Goal: Information Seeking & Learning: Check status

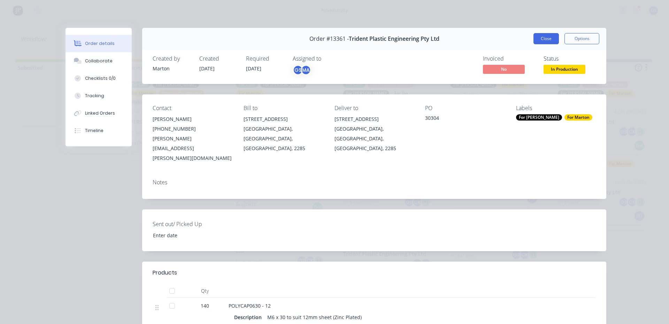
click at [538, 42] on button "Close" at bounding box center [545, 38] width 25 height 11
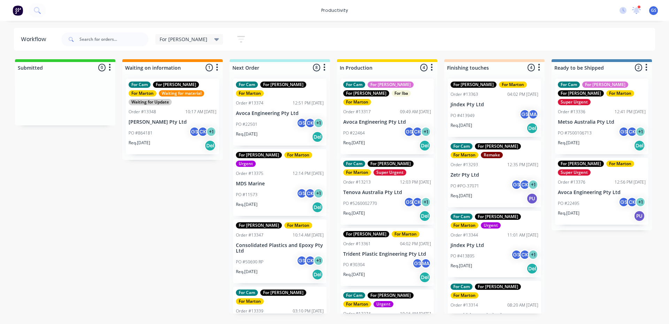
click at [98, 198] on div "Submitted 0 Sort By Created date Required date Order number Customer name Most …" at bounding box center [475, 186] width 960 height 254
click at [253, 181] on p "MDS Marine" at bounding box center [280, 184] width 88 height 6
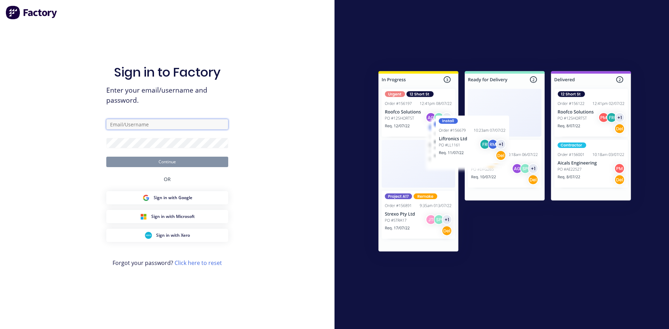
type input "szabo.gergely.janos@gmail.com"
click at [173, 165] on button "Continue" at bounding box center [167, 162] width 122 height 10
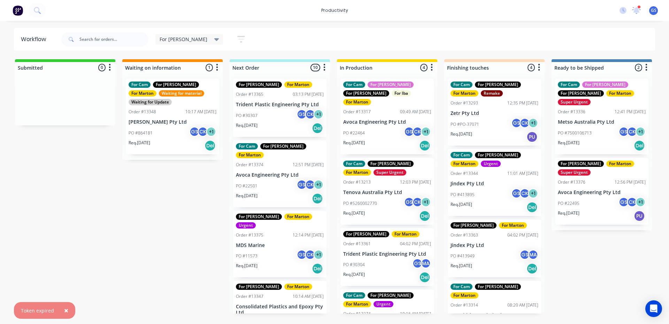
click at [274, 193] on div "Req. 03/10/25 Del" at bounding box center [280, 199] width 88 height 12
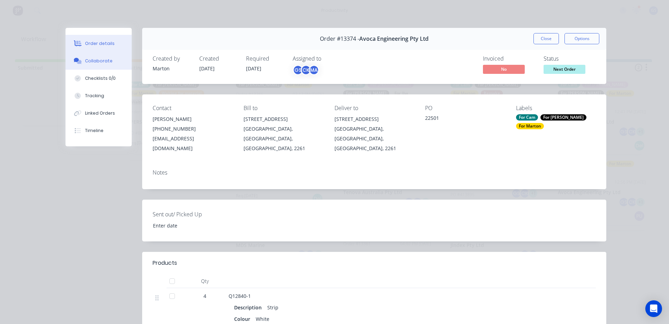
click at [98, 61] on div "Collaborate" at bounding box center [99, 61] width 28 height 6
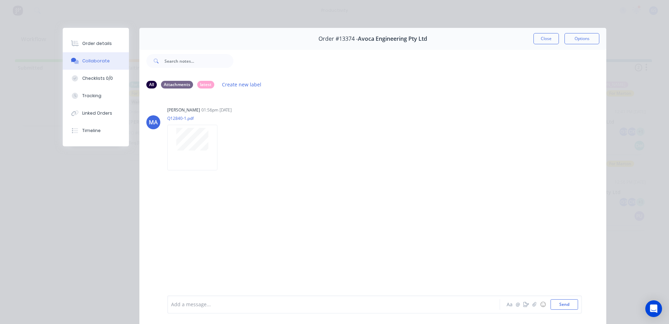
drag, startPoint x: 542, startPoint y: 37, endPoint x: 533, endPoint y: 37, distance: 8.7
click at [542, 38] on button "Close" at bounding box center [545, 38] width 25 height 11
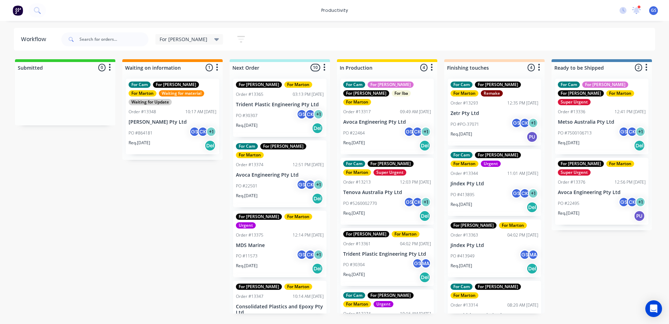
click at [372, 200] on p "PO #5260002770" at bounding box center [360, 203] width 34 height 6
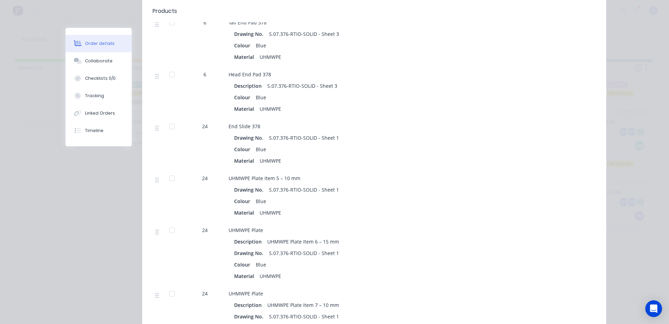
scroll to position [488, 0]
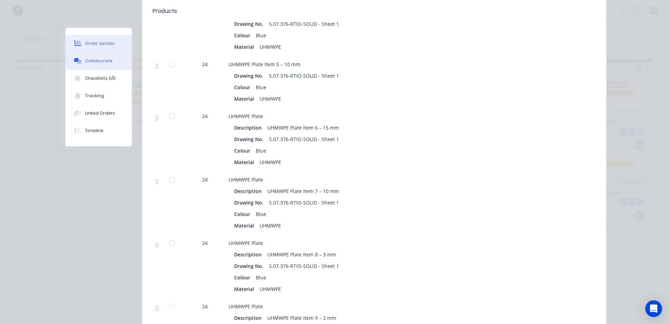
click at [100, 61] on div "Collaborate" at bounding box center [99, 61] width 28 height 6
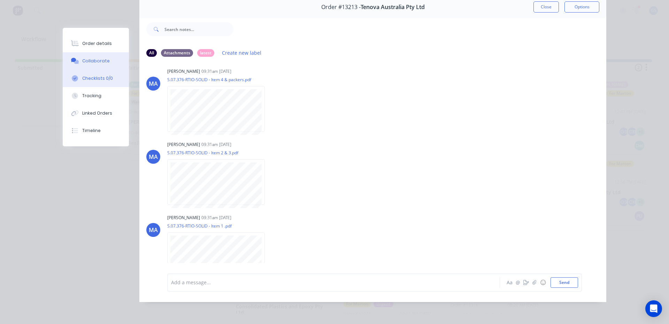
scroll to position [0, 0]
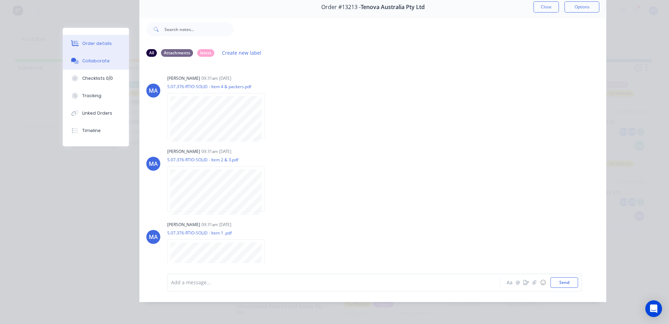
click at [106, 47] on button "Order details" at bounding box center [96, 43] width 66 height 17
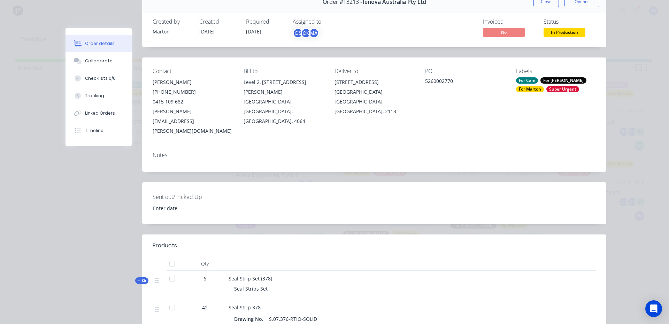
click at [550, 9] on div "Order #13213 - Tenova Australia Pty Ltd Close Options" at bounding box center [374, 2] width 464 height 22
click at [550, 7] on div "Order #13213 - Tenova Australia Pty Ltd Close Options" at bounding box center [374, 2] width 464 height 22
click at [544, 4] on button "Close" at bounding box center [545, 1] width 25 height 11
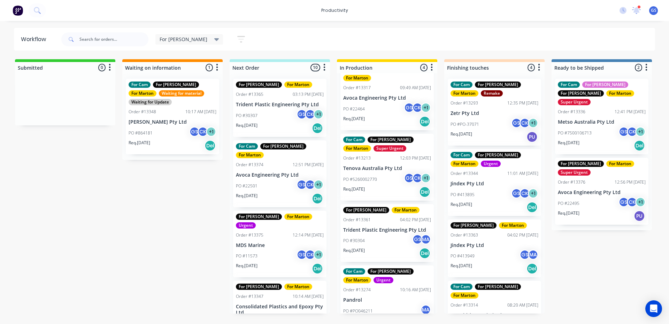
scroll to position [34, 0]
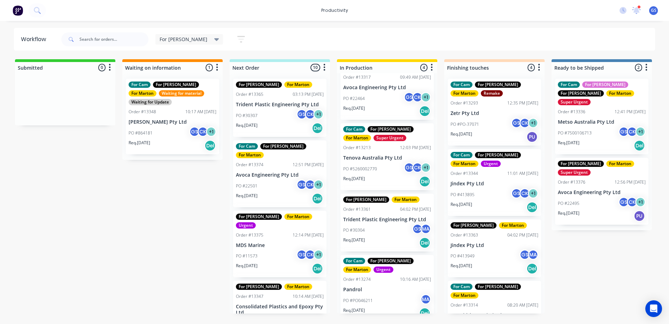
click at [378, 217] on p "Trident Plastic Engineering Pty Ltd" at bounding box center [387, 220] width 88 height 6
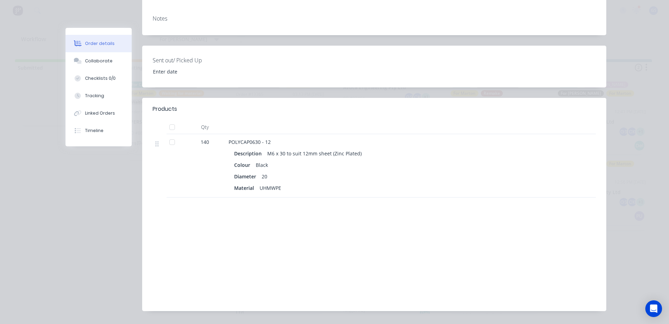
scroll to position [0, 0]
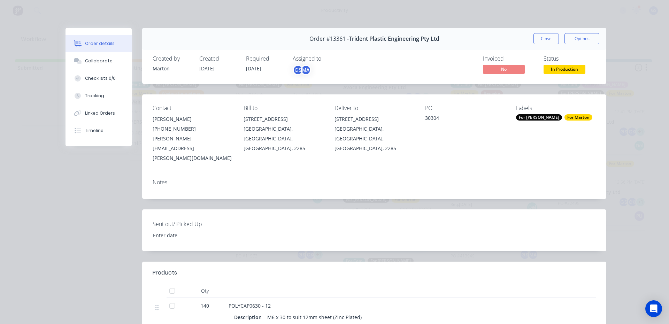
drag, startPoint x: 538, startPoint y: 42, endPoint x: 546, endPoint y: 45, distance: 8.6
click at [542, 48] on div "Order #13361 - Trident Plastic Engineering Pty Ltd Close Options" at bounding box center [374, 39] width 464 height 22
click at [543, 39] on button "Close" at bounding box center [545, 38] width 25 height 11
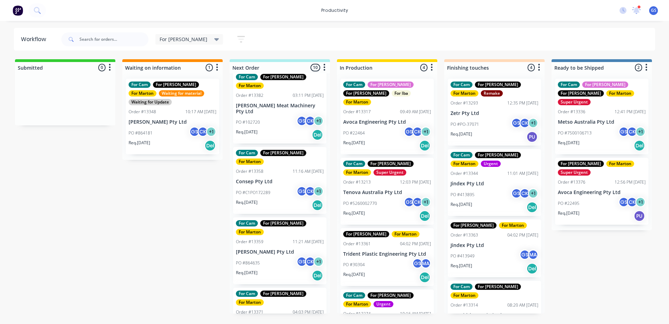
scroll to position [384, 0]
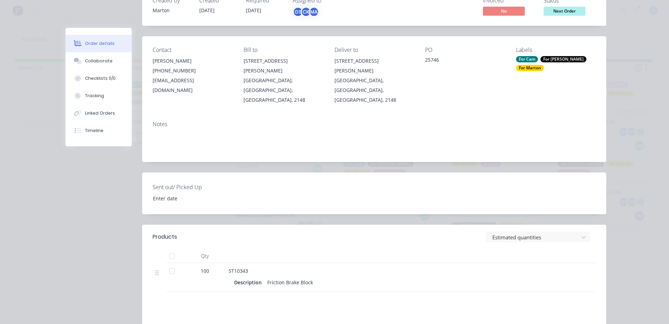
scroll to position [104, 0]
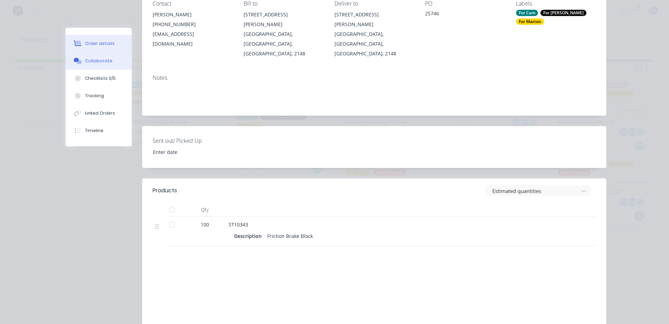
click at [98, 60] on div "Collaborate" at bounding box center [99, 61] width 28 height 6
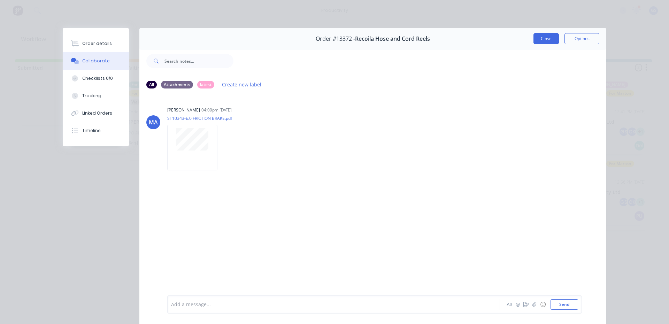
click at [542, 39] on button "Close" at bounding box center [545, 38] width 25 height 11
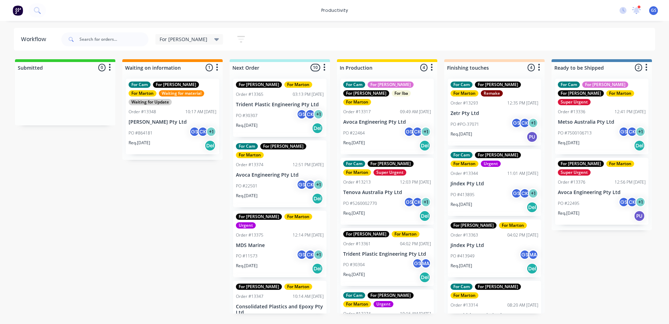
click at [259, 283] on div "For Gary For Marton Order #13347 10:14 AM 24/09/25 Consolidated Plastics and Ep…" at bounding box center [279, 313] width 93 height 64
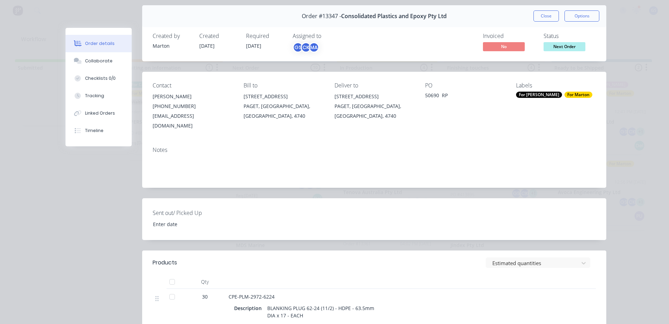
scroll to position [35, 0]
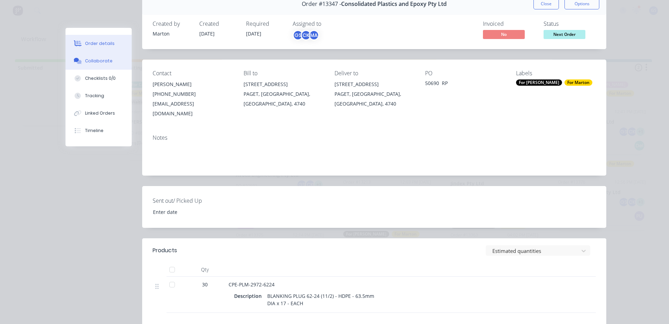
click at [96, 57] on button "Collaborate" at bounding box center [98, 60] width 66 height 17
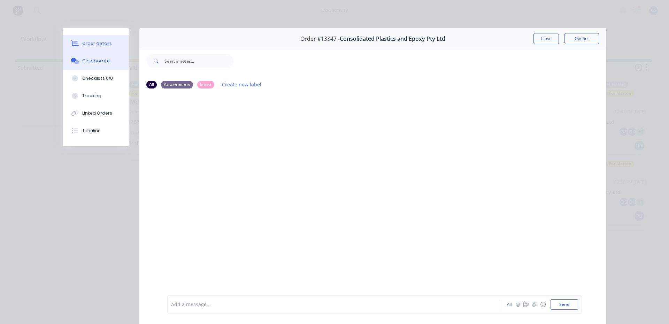
click at [108, 44] on button "Order details" at bounding box center [96, 43] width 66 height 17
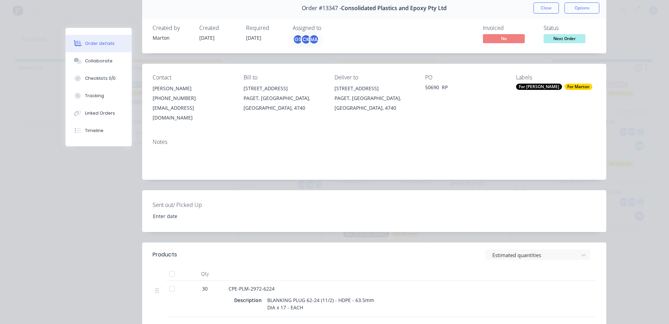
scroll to position [70, 0]
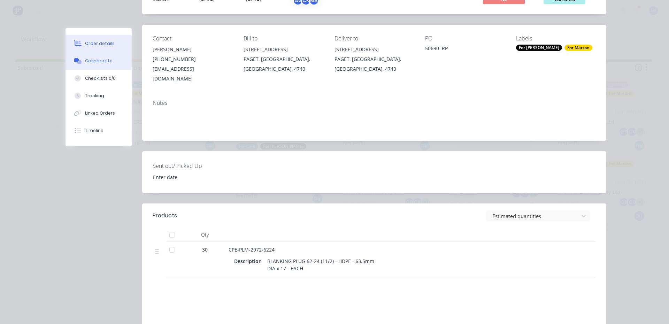
drag, startPoint x: 93, startPoint y: 62, endPoint x: 90, endPoint y: 59, distance: 4.4
click at [92, 63] on div "Collaborate" at bounding box center [99, 61] width 28 height 6
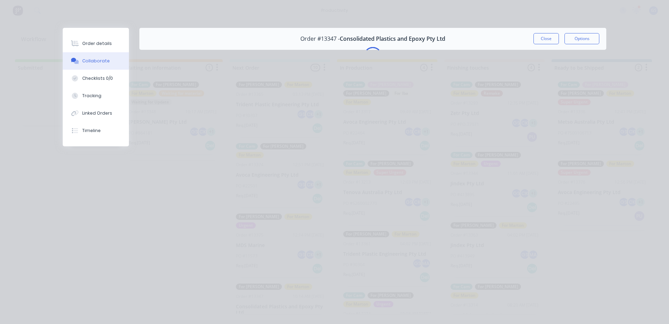
scroll to position [0, 0]
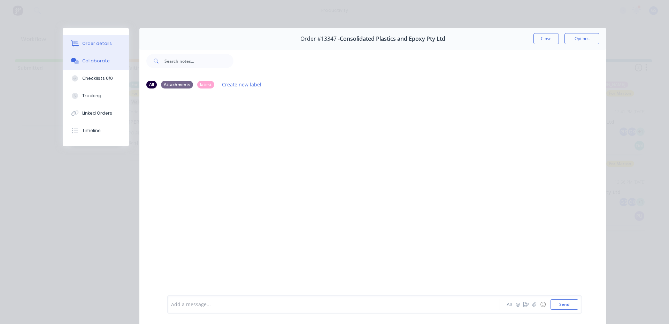
click at [93, 42] on div "Order details" at bounding box center [97, 43] width 30 height 6
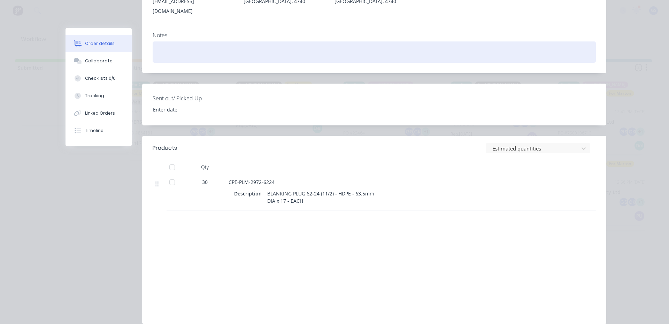
scroll to position [125, 0]
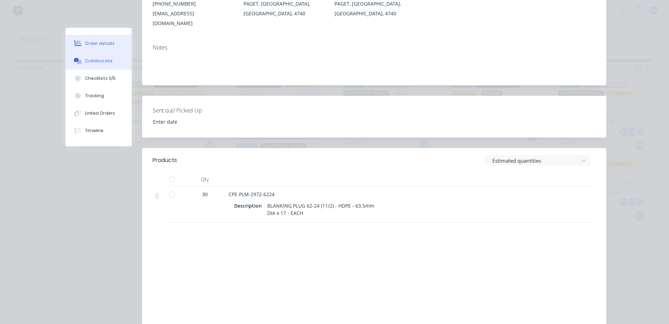
drag, startPoint x: 93, startPoint y: 60, endPoint x: 87, endPoint y: 63, distance: 6.2
click at [92, 60] on div "Collaborate" at bounding box center [99, 61] width 28 height 6
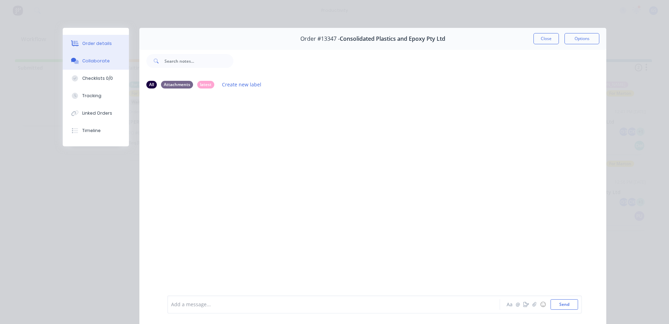
click at [116, 45] on button "Order details" at bounding box center [96, 43] width 66 height 17
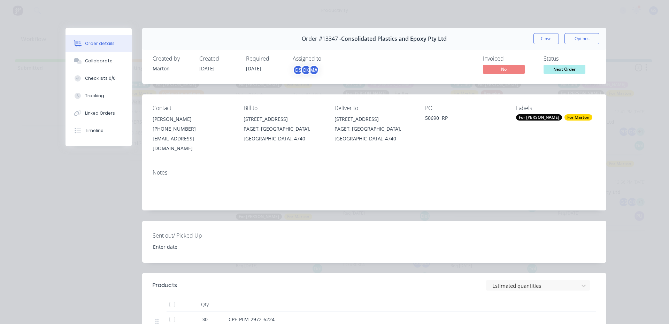
click at [535, 45] on div "Order #13347 - Consolidated Plastics and Epoxy Pty Ltd Close Options" at bounding box center [374, 39] width 464 height 22
click at [533, 36] on button "Close" at bounding box center [545, 38] width 25 height 11
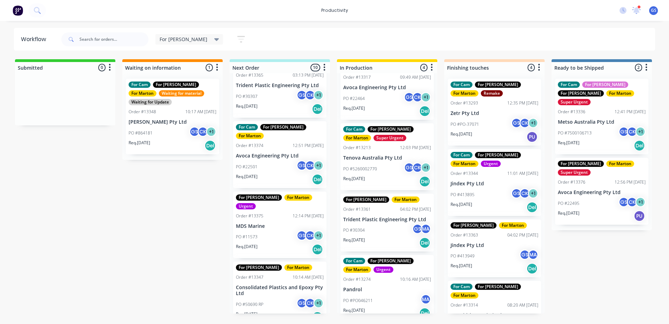
scroll to position [35, 0]
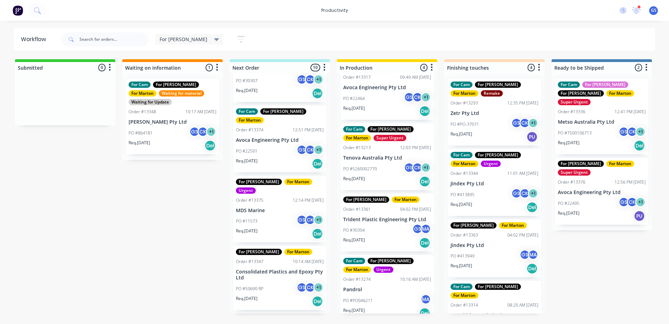
click at [265, 158] on div "Req. 03/10/25 Del" at bounding box center [280, 164] width 88 height 12
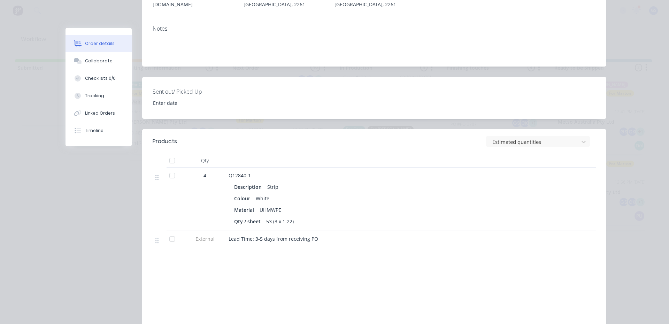
scroll to position [174, 0]
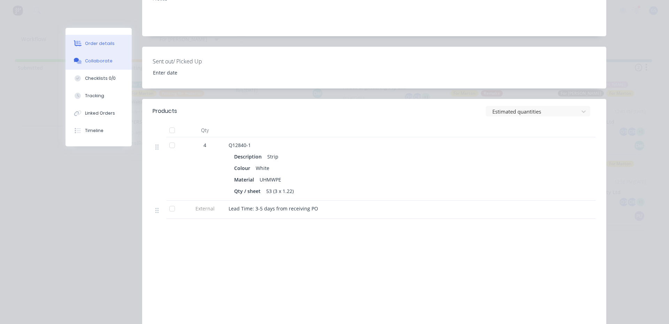
click at [108, 57] on button "Collaborate" at bounding box center [98, 60] width 66 height 17
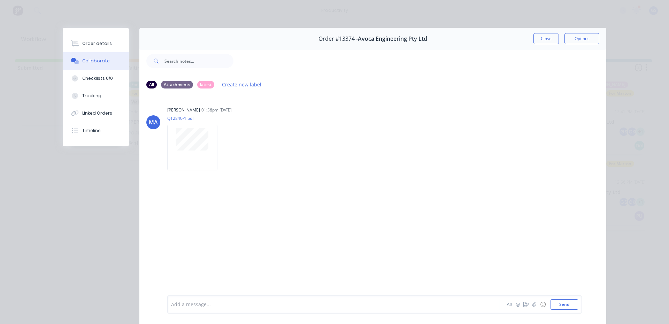
click at [550, 40] on button "Close" at bounding box center [545, 38] width 25 height 11
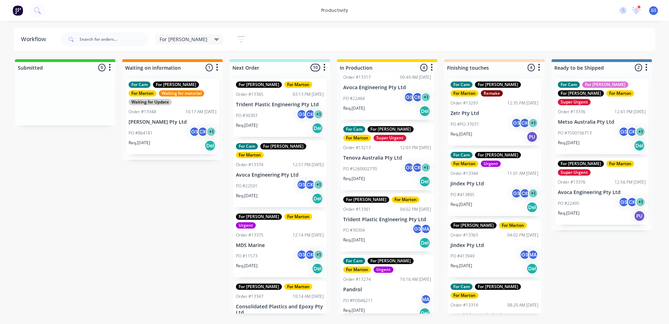
click at [287, 121] on div "PO #30307 GS CK + 1" at bounding box center [280, 115] width 88 height 13
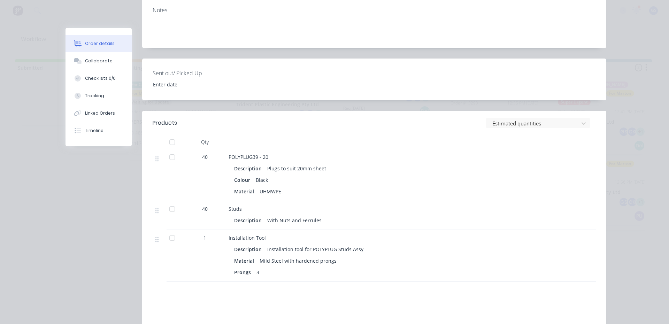
scroll to position [174, 0]
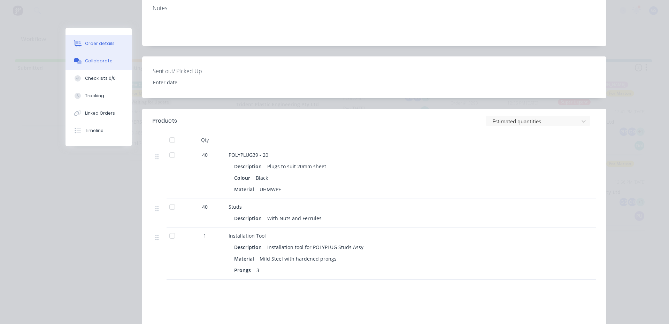
click at [94, 59] on div "Collaborate" at bounding box center [99, 61] width 28 height 6
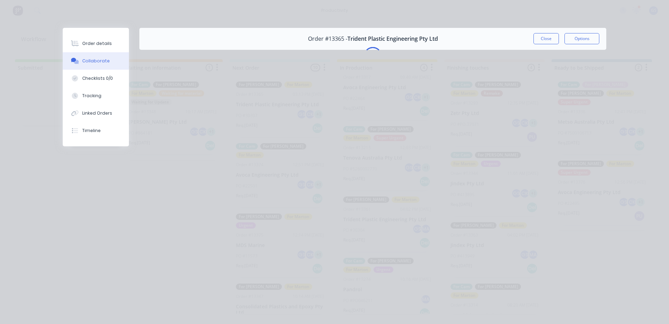
scroll to position [0, 0]
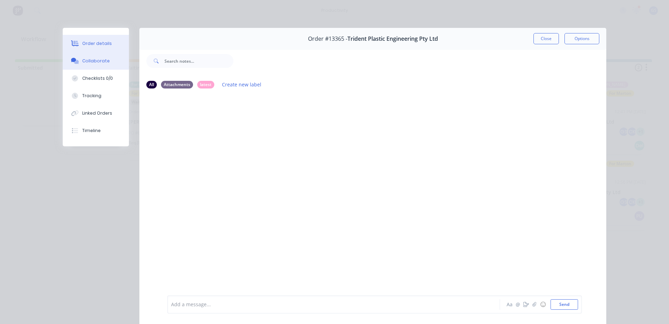
click at [99, 46] on div "Order details" at bounding box center [97, 43] width 30 height 6
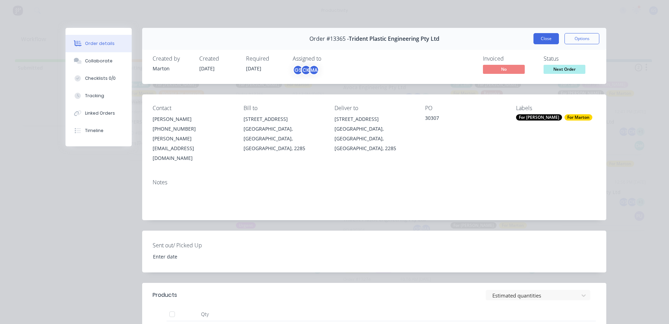
click at [545, 40] on button "Close" at bounding box center [545, 38] width 25 height 11
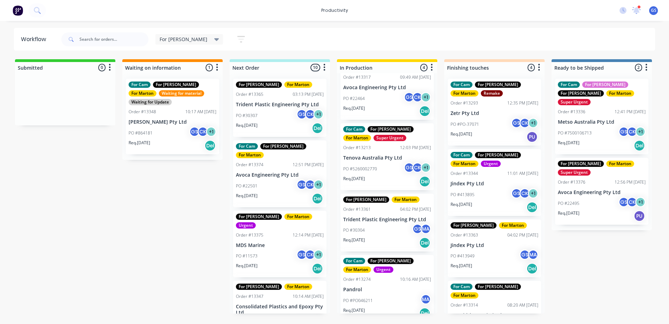
click at [375, 224] on div "PO #30304 GS MA" at bounding box center [387, 230] width 88 height 13
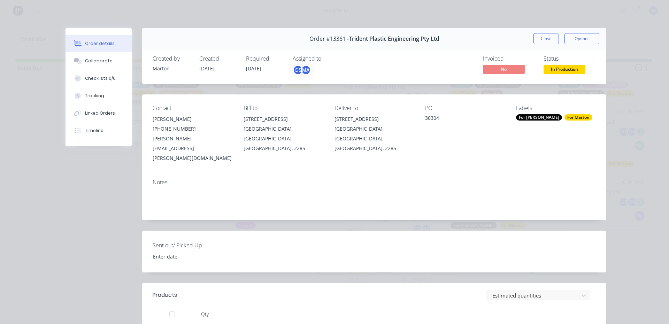
click at [548, 43] on button "Close" at bounding box center [545, 38] width 25 height 11
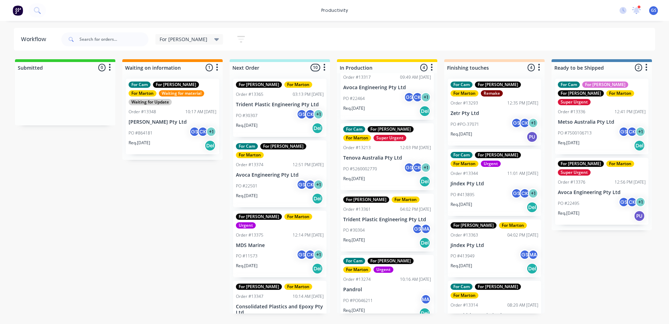
click at [267, 131] on div "Req. 30/09/25 Del" at bounding box center [280, 128] width 88 height 12
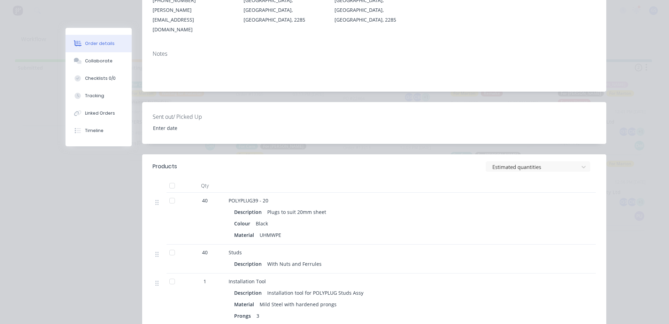
scroll to position [174, 0]
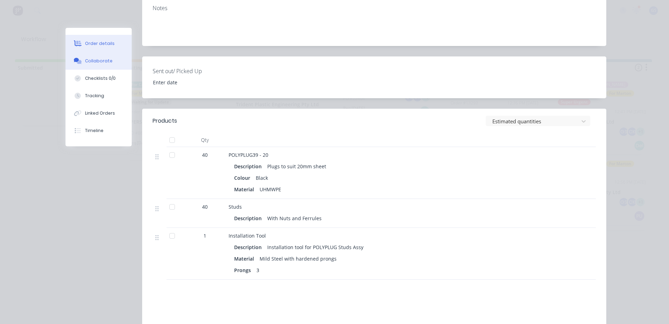
click at [107, 69] on button "Collaborate" at bounding box center [98, 60] width 66 height 17
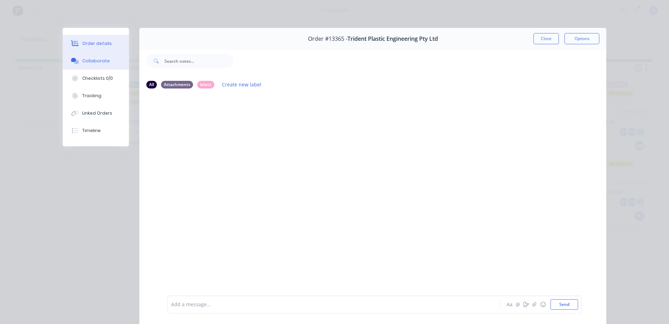
click at [106, 39] on button "Order details" at bounding box center [96, 43] width 66 height 17
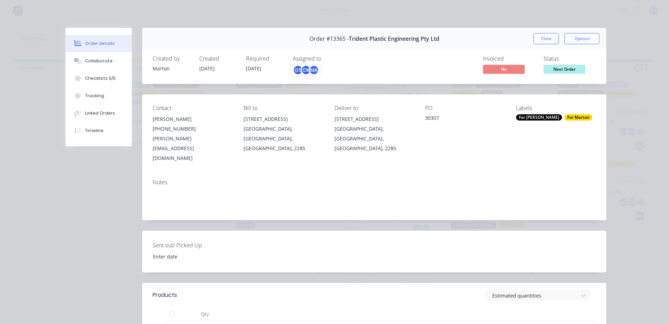
click at [543, 39] on button "Close" at bounding box center [545, 38] width 25 height 11
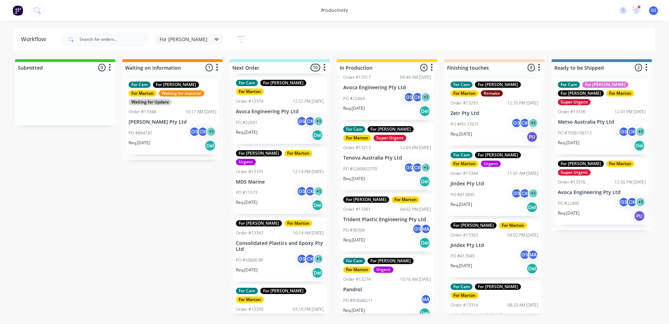
scroll to position [70, 0]
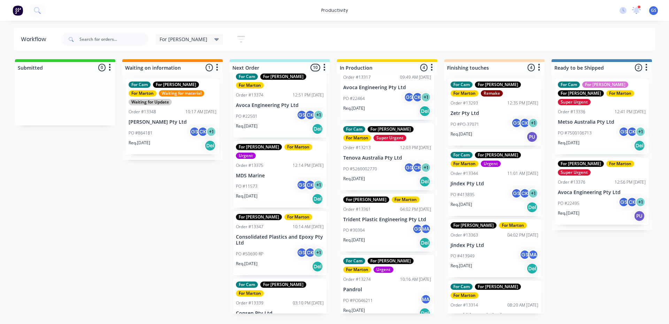
click at [262, 180] on div "PO #11573 GS CK + 1" at bounding box center [280, 186] width 88 height 13
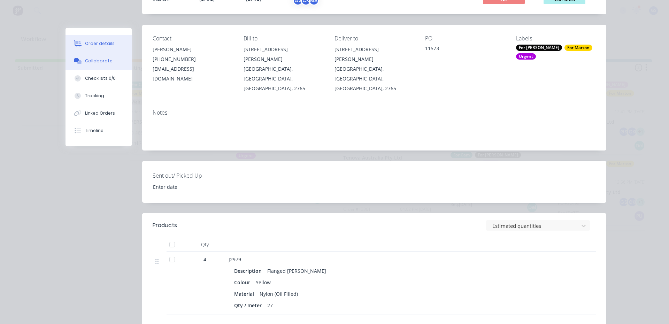
drag, startPoint x: 107, startPoint y: 55, endPoint x: 110, endPoint y: 56, distance: 3.8
click at [107, 57] on button "Collaborate" at bounding box center [98, 60] width 66 height 17
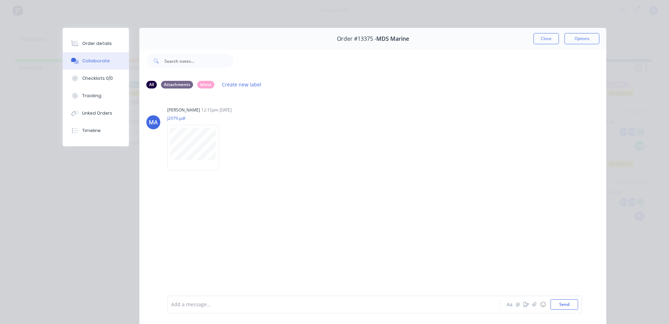
drag, startPoint x: 535, startPoint y: 39, endPoint x: 531, endPoint y: 39, distance: 4.5
click at [535, 39] on button "Close" at bounding box center [545, 38] width 25 height 11
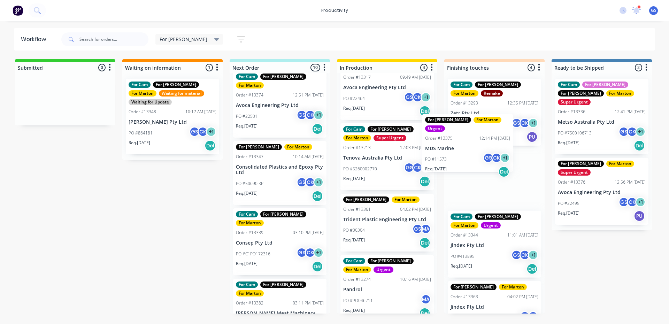
drag, startPoint x: 325, startPoint y: 175, endPoint x: 472, endPoint y: 154, distance: 148.1
click at [472, 154] on div "Submitted 0 Sort By Created date Required date Order number Customer name Most …" at bounding box center [475, 186] width 960 height 254
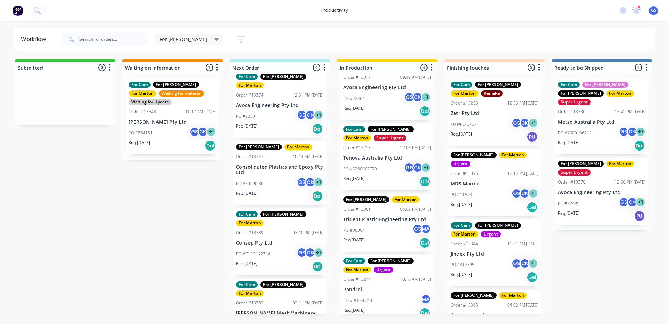
click at [272, 168] on div "For Gary For Marton Order #13347 10:14 AM 24/09/25 Consolidated Plastics and Ep…" at bounding box center [279, 173] width 93 height 64
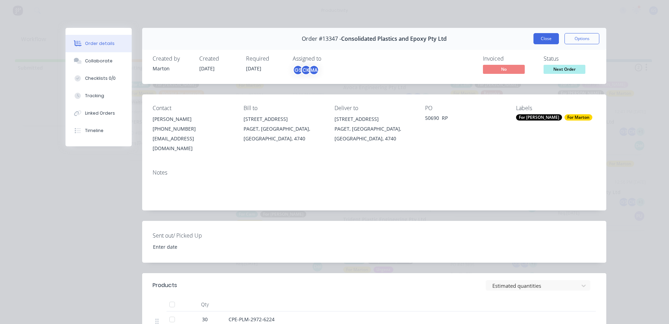
drag, startPoint x: 541, startPoint y: 38, endPoint x: 511, endPoint y: 45, distance: 31.6
click at [541, 38] on button "Close" at bounding box center [545, 38] width 25 height 11
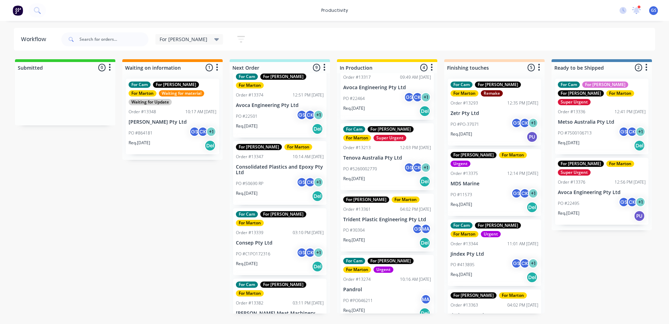
click at [266, 251] on p "PO #C1PO172316" at bounding box center [253, 254] width 34 height 6
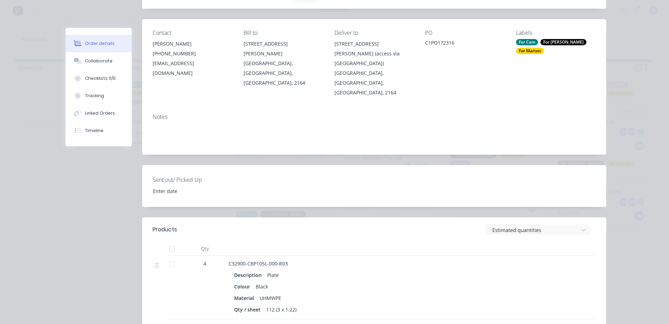
scroll to position [104, 0]
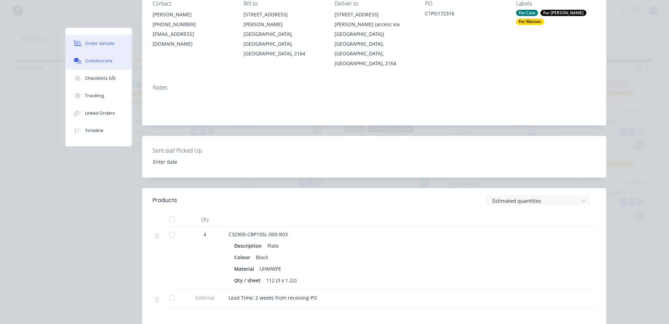
click at [83, 59] on button "Collaborate" at bounding box center [98, 60] width 66 height 17
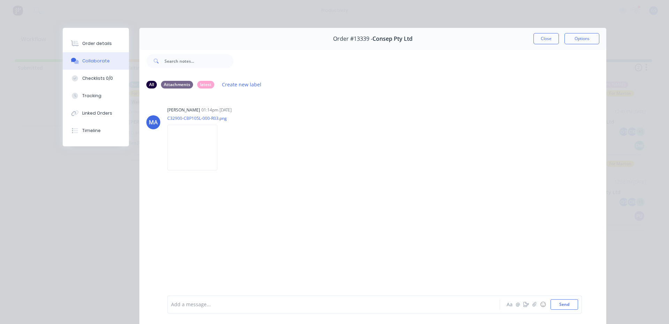
drag, startPoint x: 102, startPoint y: 52, endPoint x: 131, endPoint y: 56, distance: 29.5
click at [102, 52] on button "Order details" at bounding box center [96, 43] width 66 height 17
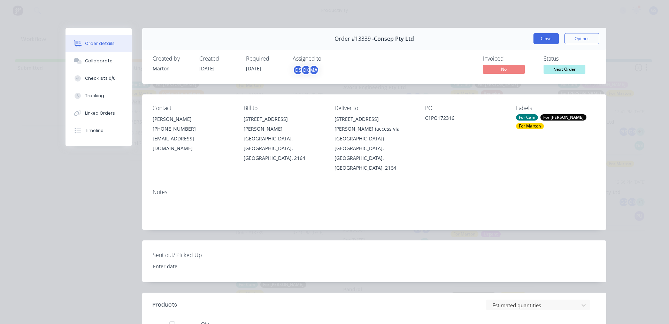
click at [533, 42] on button "Close" at bounding box center [545, 38] width 25 height 11
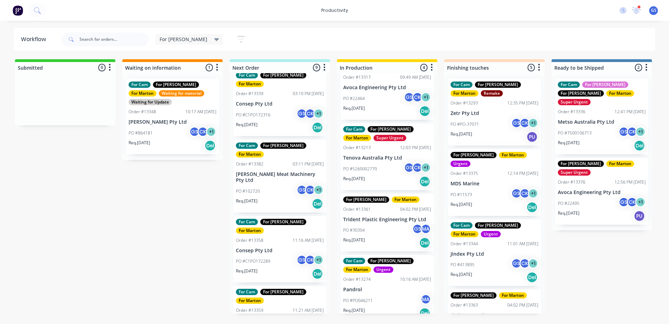
scroll to position [209, 0]
click at [275, 165] on div "For Cam For Gary For Marton Order #13382 03:11 PM 03/10/25 Thompson Meat Machin…" at bounding box center [279, 175] width 93 height 73
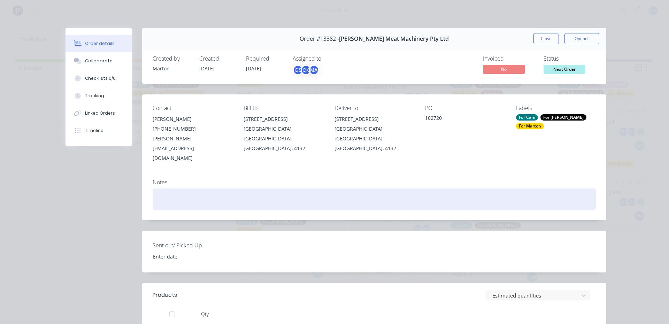
scroll to position [104, 0]
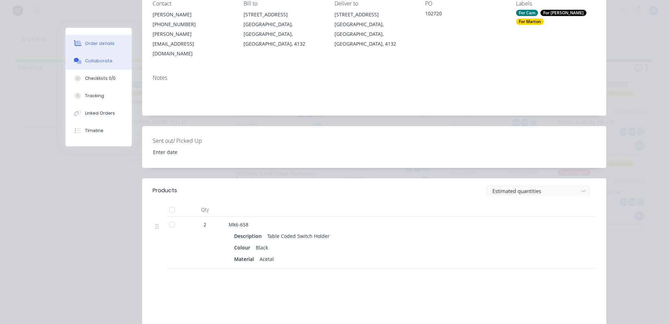
click at [100, 60] on div "Collaborate" at bounding box center [99, 61] width 28 height 6
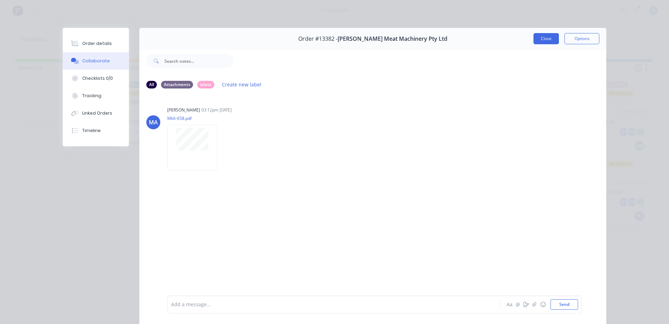
click at [537, 38] on button "Close" at bounding box center [545, 38] width 25 height 11
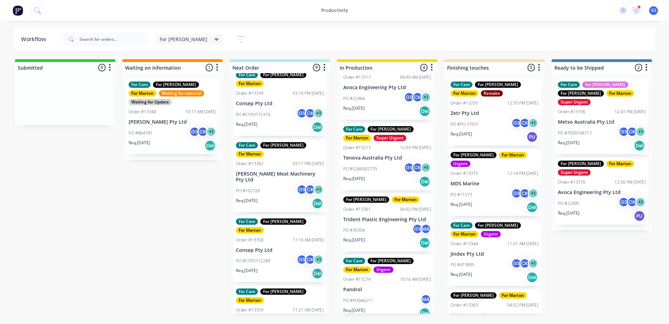
click at [277, 198] on div "Req. 13/10/25 Del" at bounding box center [280, 204] width 88 height 12
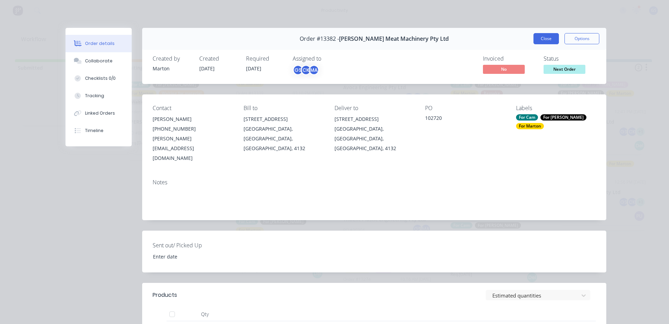
click at [547, 35] on button "Close" at bounding box center [545, 38] width 25 height 11
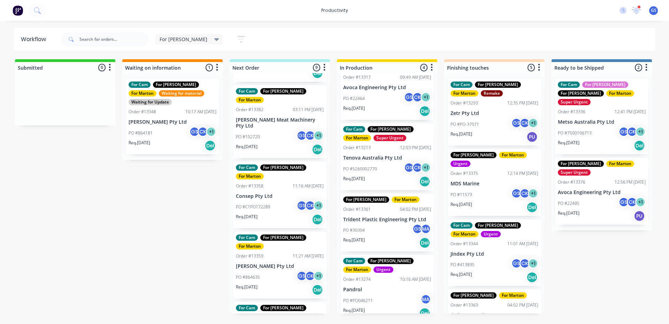
scroll to position [322, 0]
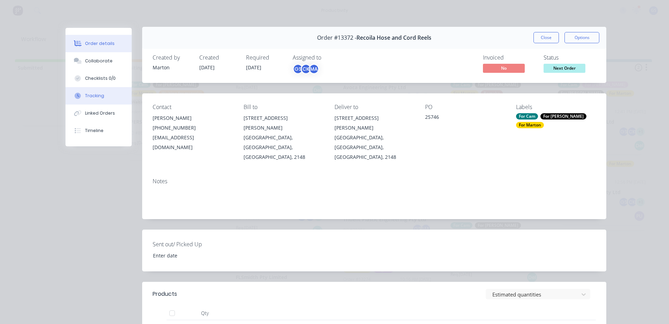
scroll to position [0, 0]
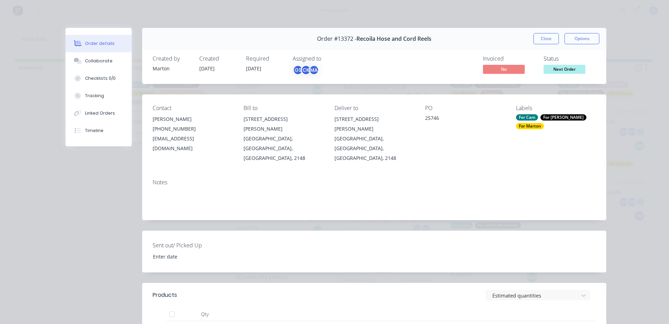
click at [524, 35] on div "Order #13372 - Recoila Hose and Cord Reels Close Options" at bounding box center [374, 39] width 464 height 22
click at [530, 36] on div "Order #13372 - Recoila Hose and Cord Reels Close Options" at bounding box center [374, 39] width 464 height 22
click at [530, 37] on div "Order #13372 - Recoila Hose and Cord Reels Close Options" at bounding box center [374, 39] width 464 height 22
click at [537, 38] on button "Close" at bounding box center [545, 38] width 25 height 11
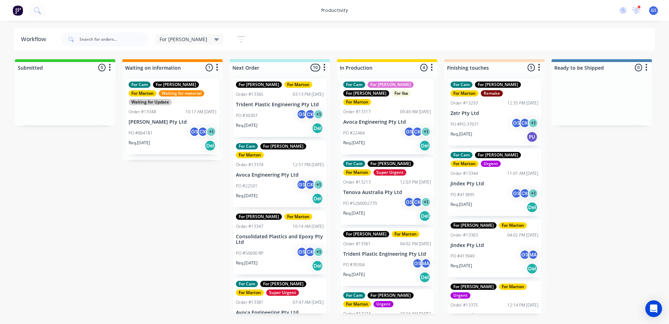
click at [296, 114] on div "GS" at bounding box center [301, 114] width 10 height 10
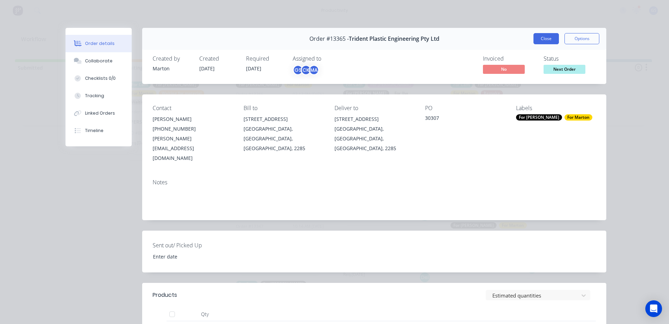
click at [535, 39] on button "Close" at bounding box center [545, 38] width 25 height 11
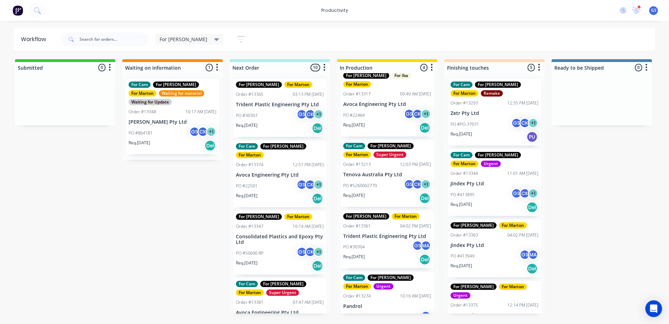
scroll to position [34, 0]
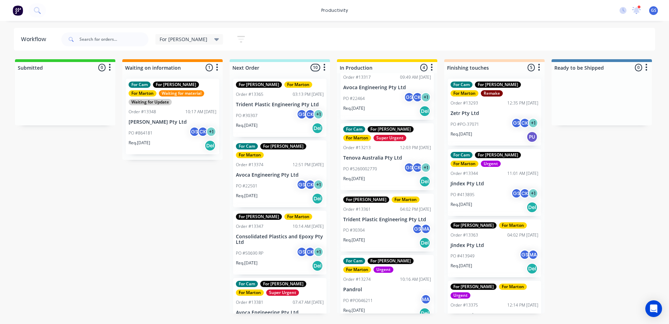
click at [360, 207] on div "For [PERSON_NAME] For [PERSON_NAME] Order #13361 04:02 PM [DATE] Trident Plasti…" at bounding box center [386, 223] width 93 height 58
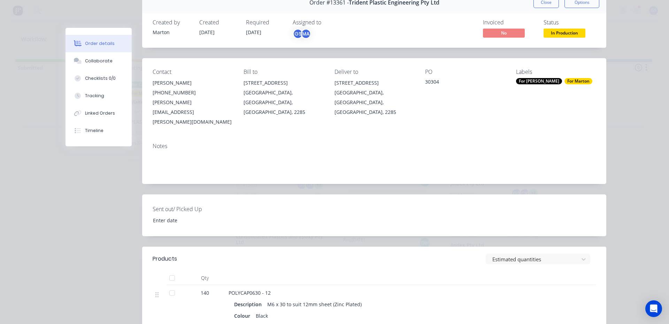
scroll to position [0, 0]
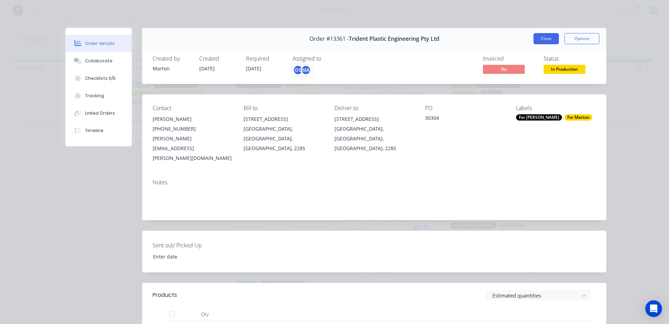
click at [539, 41] on button "Close" at bounding box center [545, 38] width 25 height 11
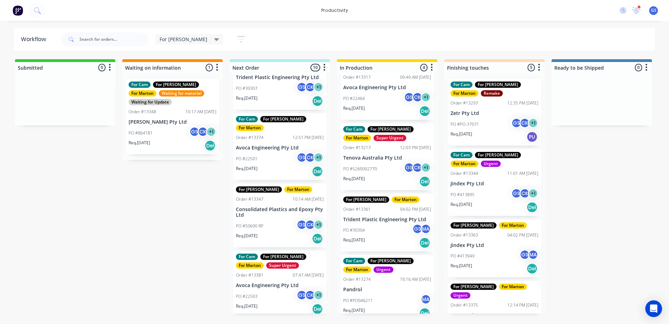
scroll to position [104, 0]
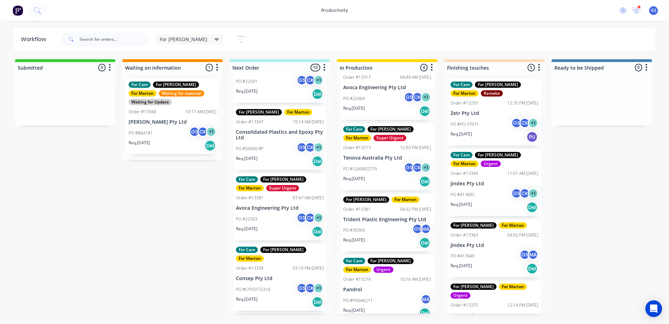
click at [291, 143] on div "PO #50690 RP GS CK + 1" at bounding box center [280, 148] width 88 height 13
